Goal: Transaction & Acquisition: Download file/media

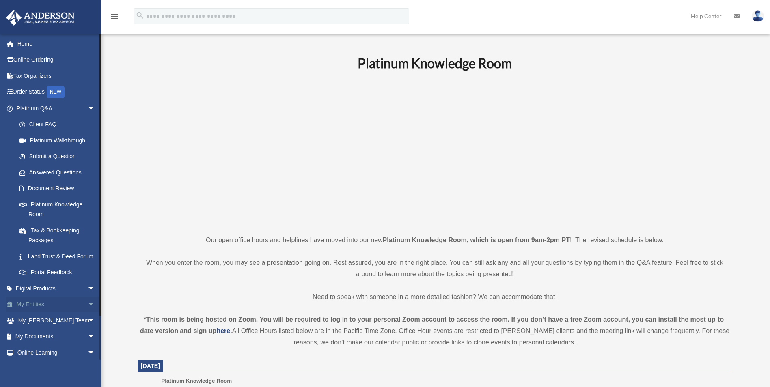
click at [28, 313] on link "My Entities arrow_drop_down" at bounding box center [57, 305] width 102 height 16
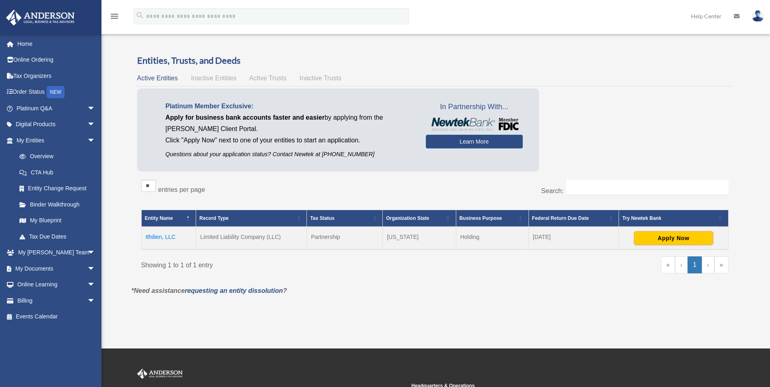
click at [158, 235] on td "Ithilien, LLC" at bounding box center [168, 238] width 55 height 23
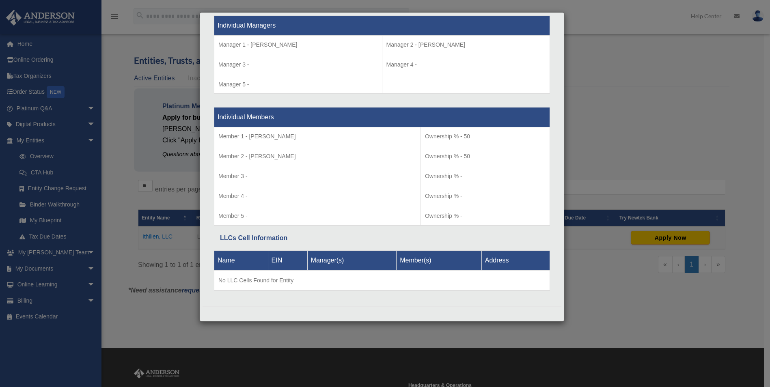
scroll to position [761, 0]
click at [659, 122] on div "Details × Articles Sent Organizational Date" at bounding box center [385, 193] width 770 height 387
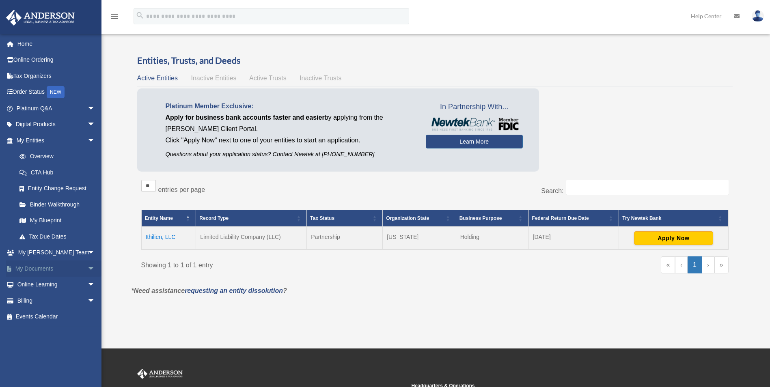
click at [43, 264] on link "My Documents arrow_drop_down" at bounding box center [57, 269] width 102 height 16
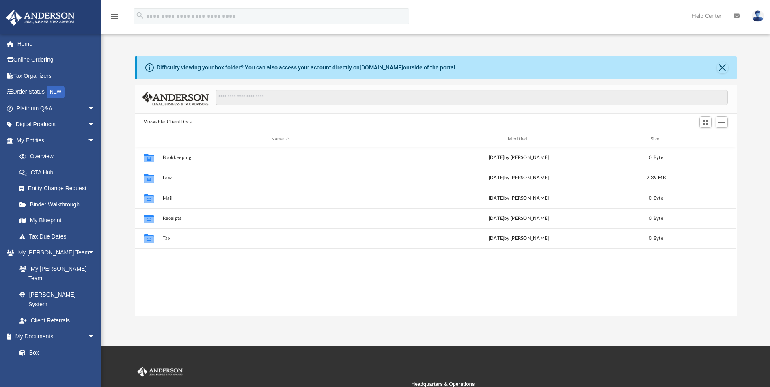
scroll to position [179, 596]
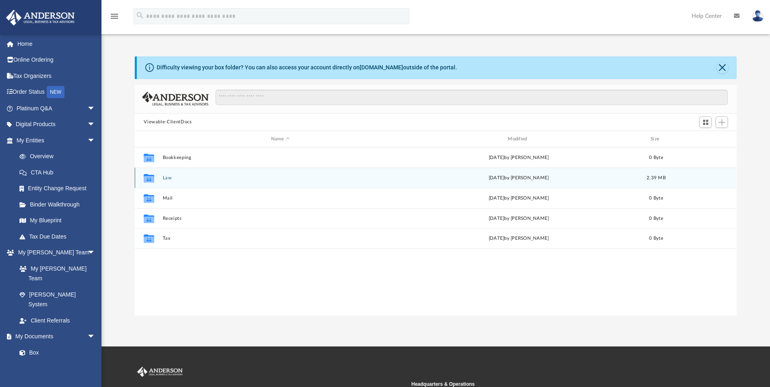
click at [161, 177] on div "Collaborated Folder Law [DATE] by [PERSON_NAME] 2.39 MB" at bounding box center [436, 178] width 602 height 20
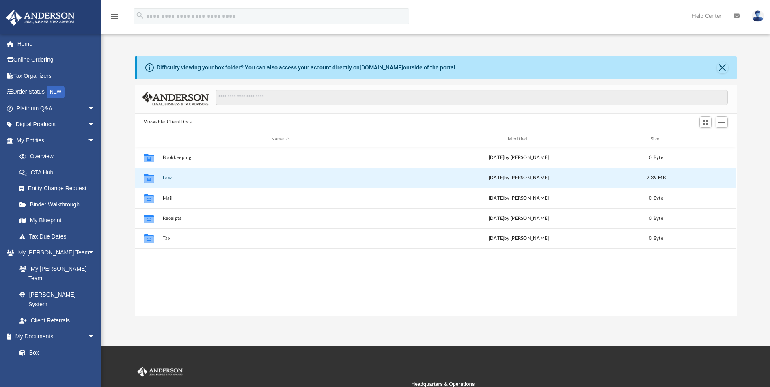
click at [163, 177] on button "Law" at bounding box center [280, 177] width 235 height 5
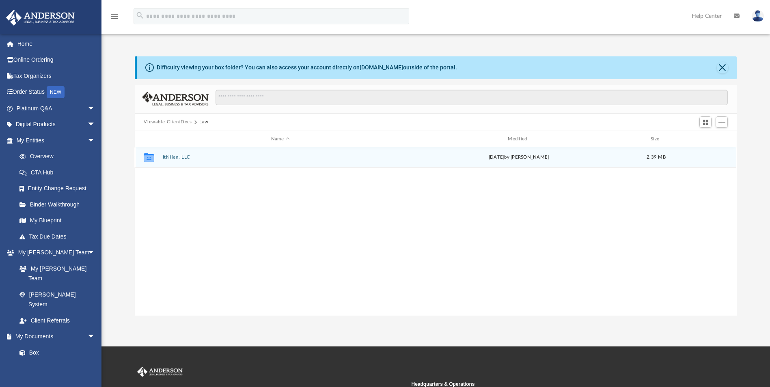
click at [183, 157] on button "Ithilien, LLC" at bounding box center [280, 157] width 235 height 5
click at [177, 155] on button "Initial Docs" at bounding box center [280, 157] width 235 height 5
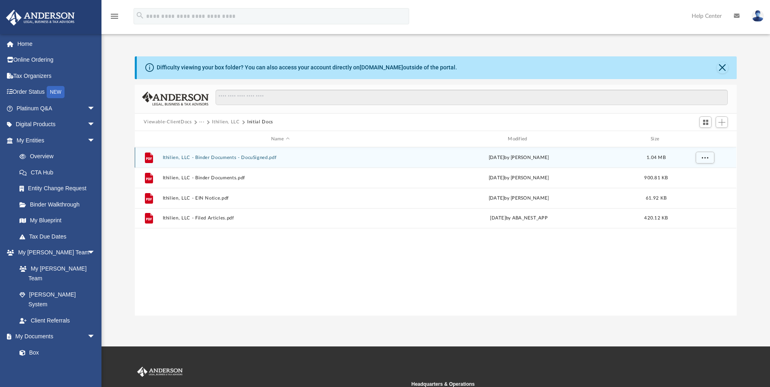
click at [221, 156] on button "Ithilien, LLC - Binder Documents - DocuSigned.pdf" at bounding box center [280, 157] width 235 height 5
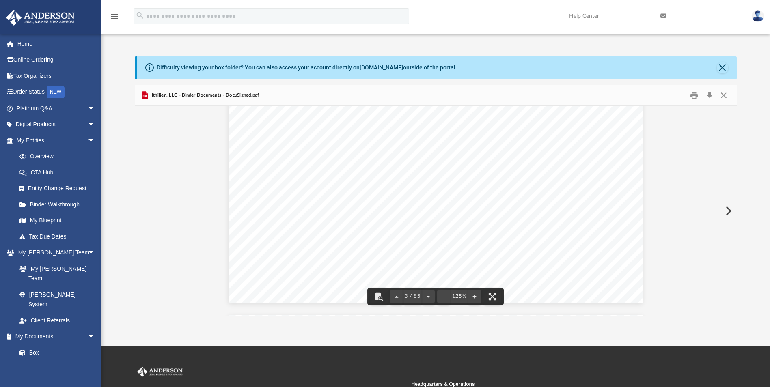
scroll to position [1279, 0]
click at [710, 95] on button "Download" at bounding box center [709, 95] width 15 height 13
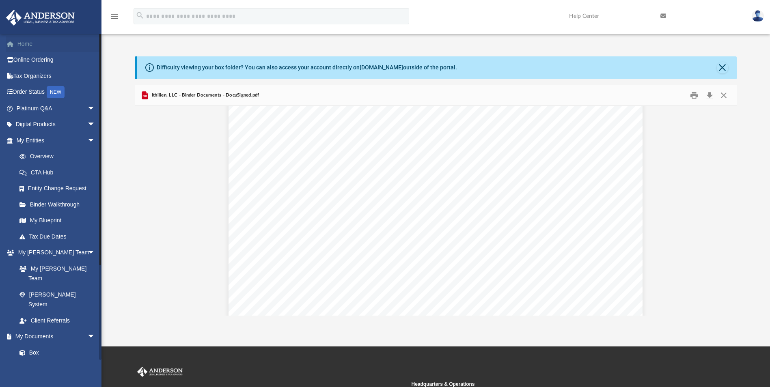
click at [26, 43] on link "Home" at bounding box center [57, 44] width 102 height 16
